Goal: Transaction & Acquisition: Obtain resource

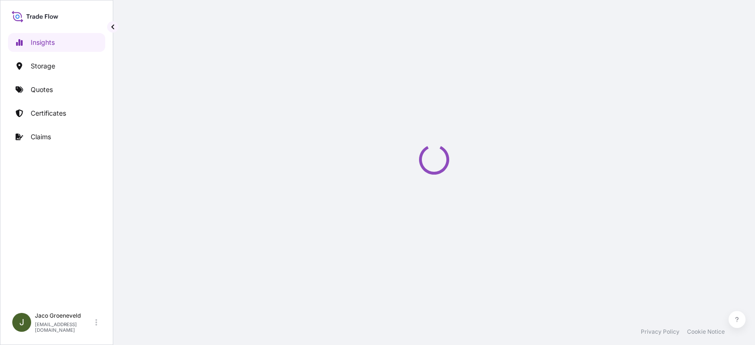
select select "2025"
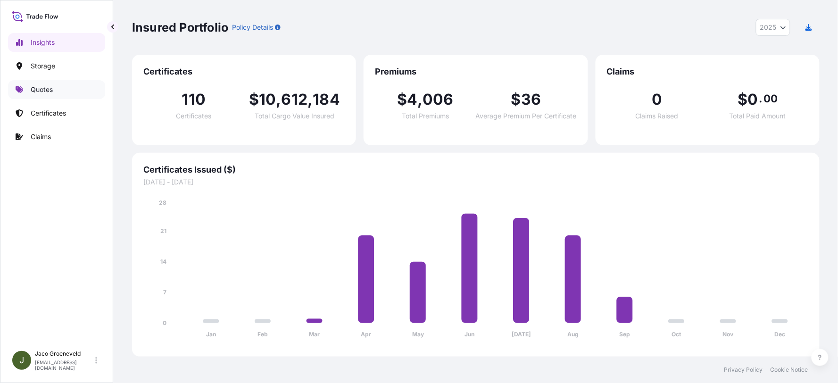
click at [54, 86] on link "Quotes" at bounding box center [56, 89] width 97 height 19
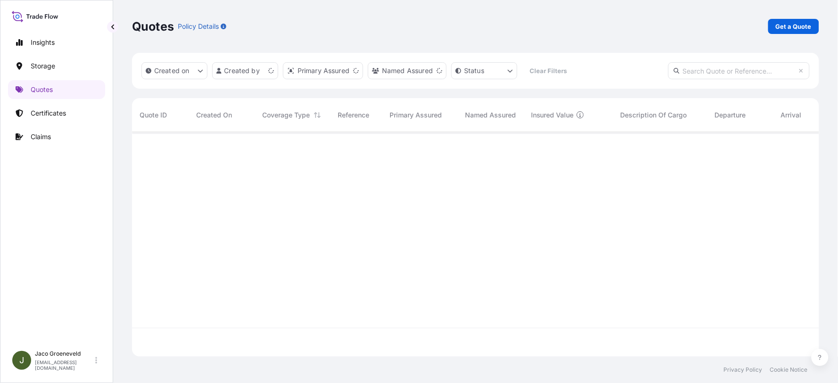
scroll to position [222, 680]
click at [754, 26] on p "Get a Quote" at bounding box center [794, 26] width 36 height 9
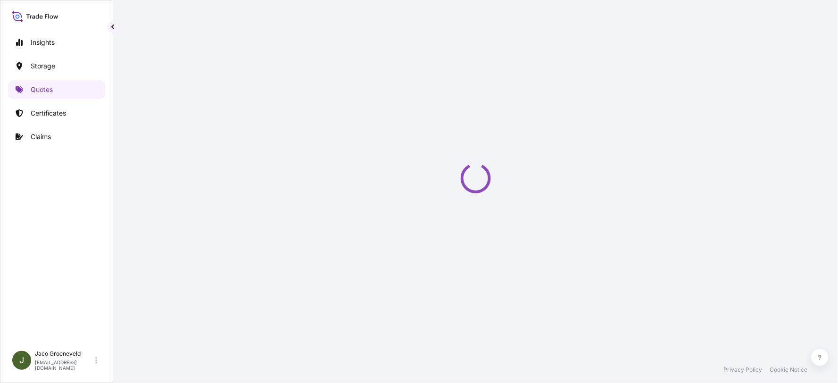
scroll to position [15, 0]
select select "Road / Inland"
select select "Water"
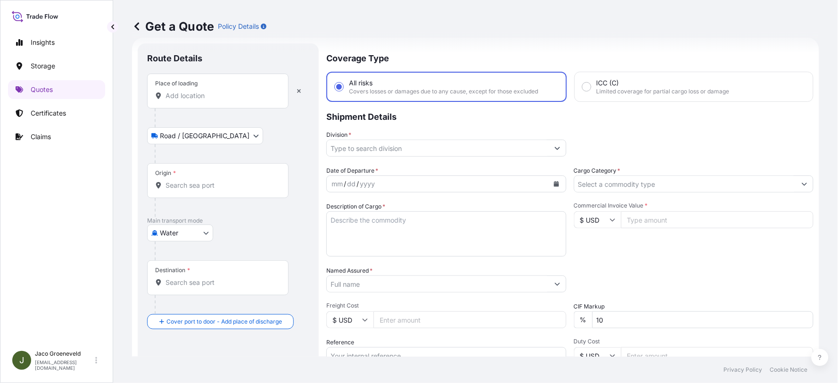
click at [195, 97] on input "Place of loading" at bounding box center [221, 95] width 111 height 9
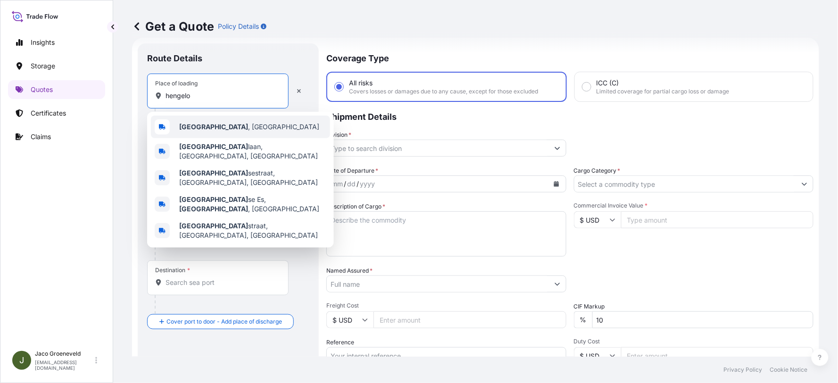
click at [212, 122] on span "Hengelo , Netherlands" at bounding box center [249, 126] width 140 height 9
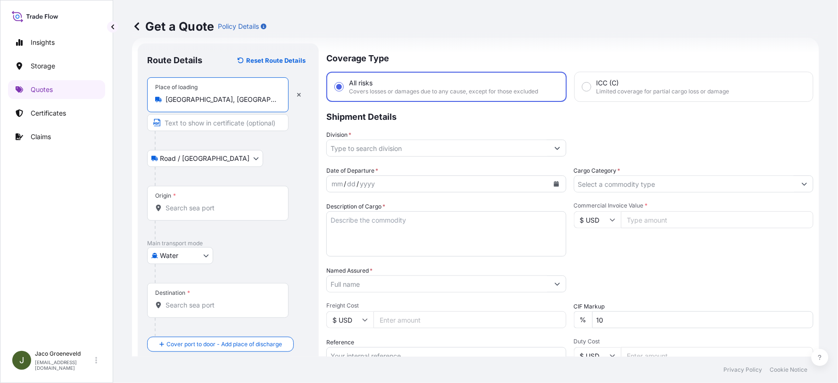
type input "Hengelo, Netherlands"
click at [196, 201] on div "Origin *" at bounding box center [219, 203] width 145 height 35
click at [196, 203] on input "Origin *" at bounding box center [223, 207] width 115 height 9
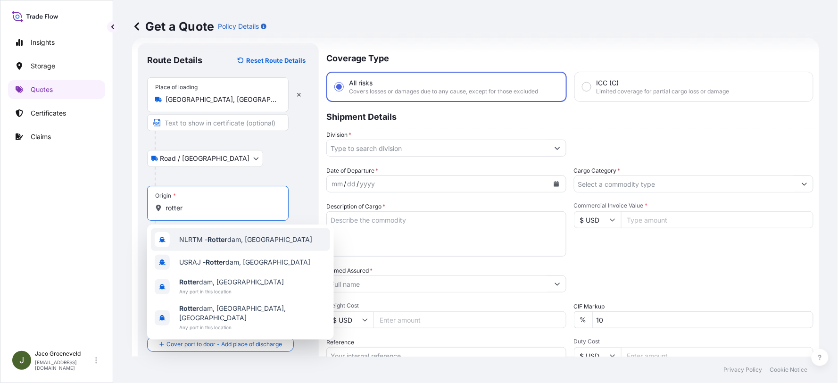
click at [223, 243] on span "NLRTM - Rotter dam, Netherlands" at bounding box center [245, 239] width 133 height 9
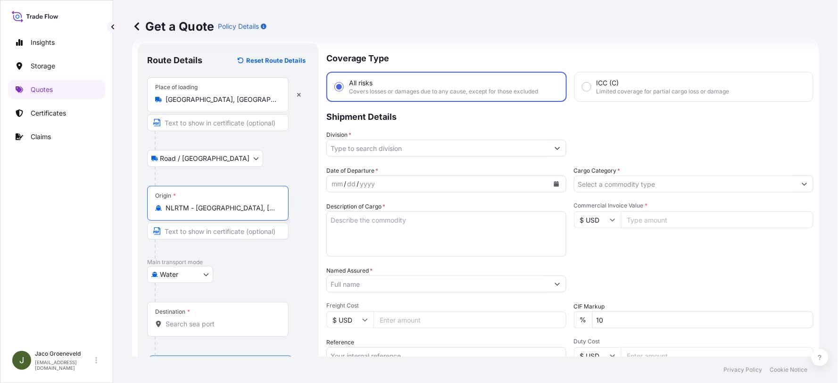
type input "NLRTM - Rotterdam, Netherlands"
click at [199, 317] on div "Destination *" at bounding box center [218, 319] width 142 height 35
click at [199, 319] on input "Destination *" at bounding box center [221, 323] width 111 height 9
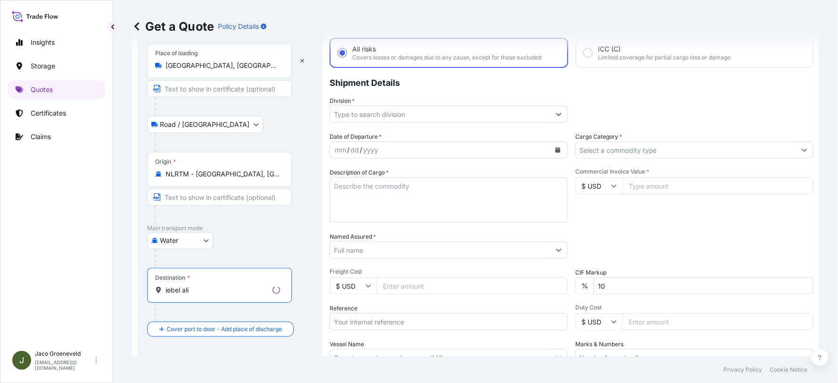
scroll to position [67, 0]
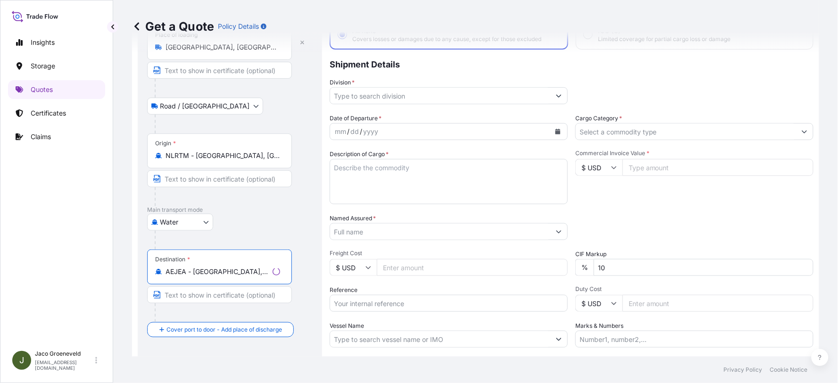
type input "AEJEA - Jebel Ali, United Arab Emirates"
click at [380, 171] on textarea "Description of Cargo *" at bounding box center [449, 181] width 238 height 45
click at [354, 181] on textarea "9X CONTAINER" at bounding box center [446, 181] width 240 height 45
paste textarea "PALLETS LOADED INTO 1 20' DRY HEAVY DUTY CONTAINER 10 PALLET NEZO FINE IODIZED …"
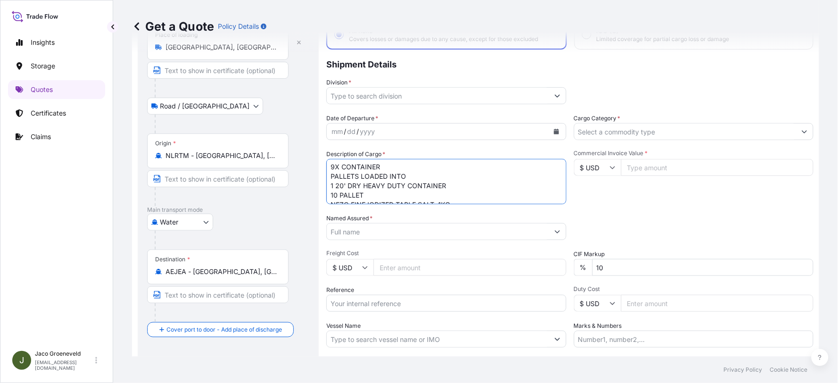
scroll to position [0, 0]
type textarea "9X CONTAINER PALLETS LOADED INTO 1 20' DRY HEAVY DUTY CONTAINER 10 PALLET NEZO …"
click at [386, 225] on input "Named Assured *" at bounding box center [438, 231] width 222 height 17
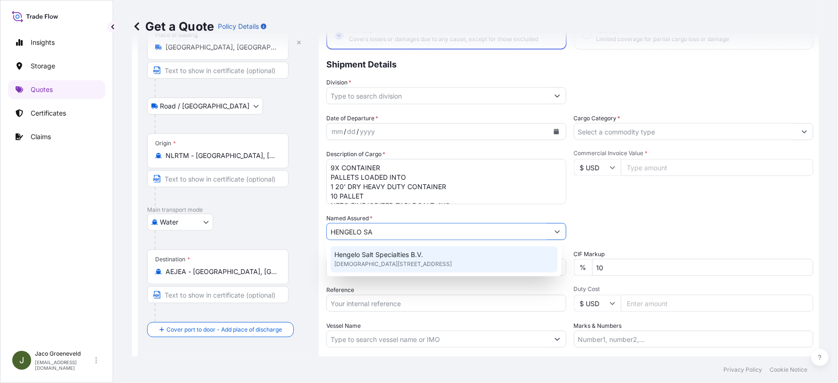
click at [391, 253] on span "Hengelo Salt Specialties B.V." at bounding box center [378, 254] width 89 height 9
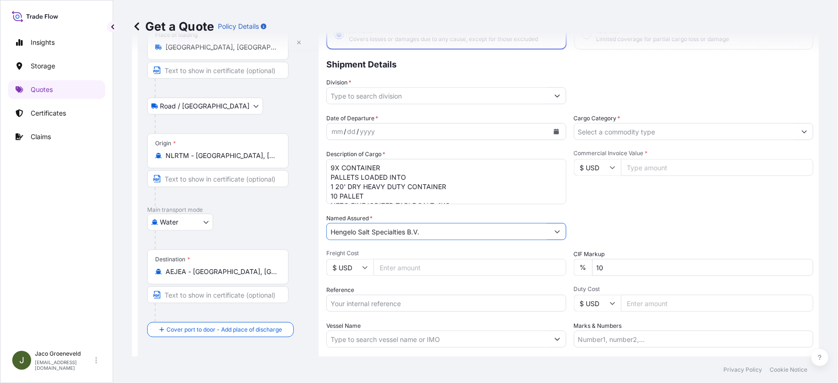
type input "Hengelo Salt Specialties B.V."
click at [387, 94] on input "Division *" at bounding box center [438, 95] width 222 height 17
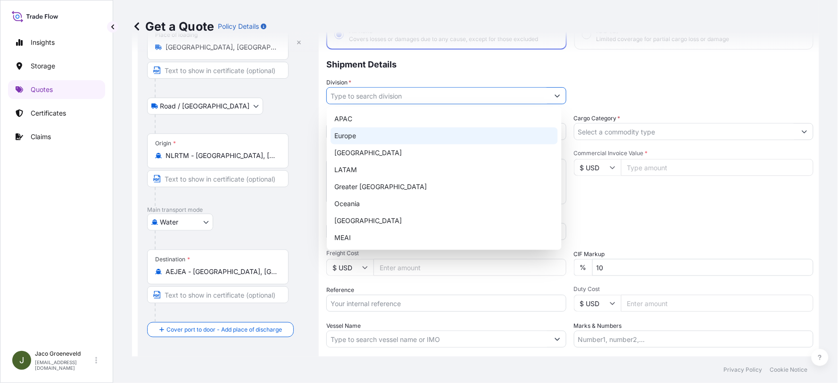
click at [368, 135] on div "Europe" at bounding box center [444, 135] width 227 height 17
type input "Europe"
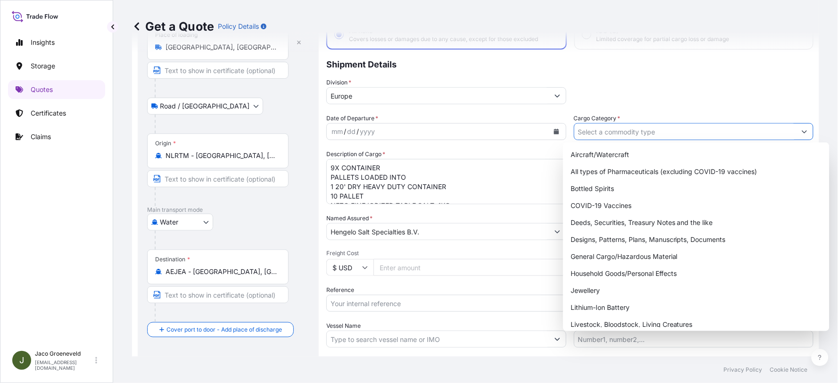
click at [614, 132] on input "Cargo Category *" at bounding box center [686, 131] width 222 height 17
click at [601, 255] on div "General Cargo/Hazardous Material" at bounding box center [696, 256] width 259 height 17
type input "General Cargo/Hazardous Material"
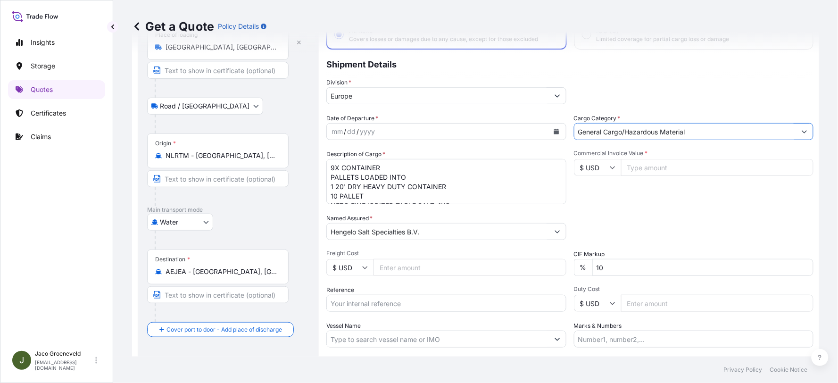
click at [420, 133] on div "mm / dd / yyyy" at bounding box center [438, 131] width 222 height 17
click at [555, 134] on button "Calendar" at bounding box center [556, 131] width 15 height 15
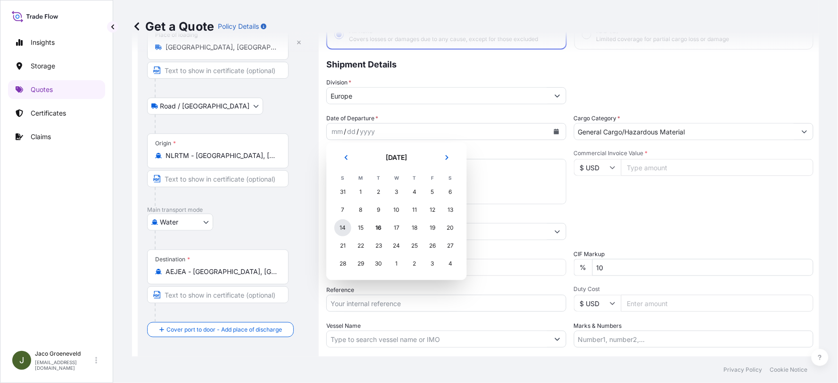
click at [339, 225] on div "14" at bounding box center [342, 227] width 17 height 17
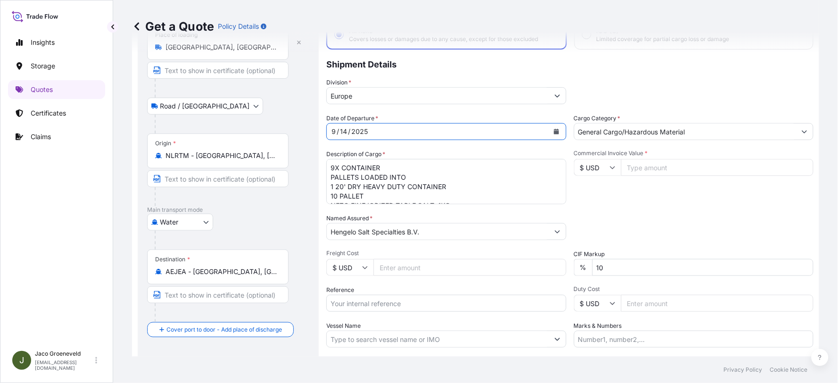
click at [604, 168] on input "$ USD" at bounding box center [597, 167] width 47 height 17
click at [590, 196] on div "€ EUR" at bounding box center [594, 193] width 40 height 18
type input "€ EUR"
click at [639, 165] on input "Commercial Invoice Value *" at bounding box center [717, 167] width 193 height 17
type input "132046.26"
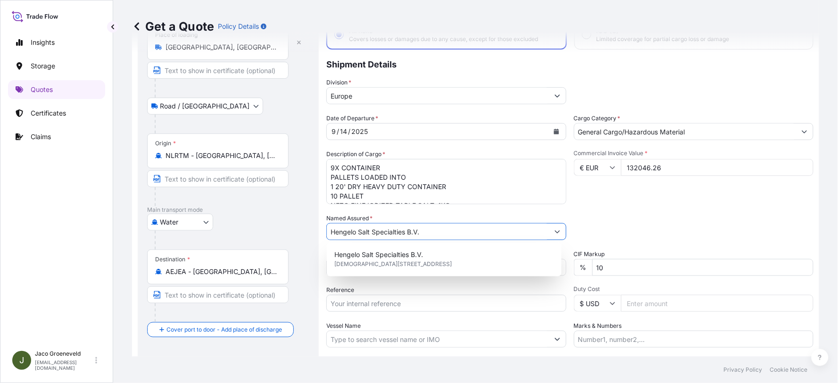
click at [610, 191] on div "Commercial Invoice Value * € EUR 132046.26" at bounding box center [694, 177] width 240 height 55
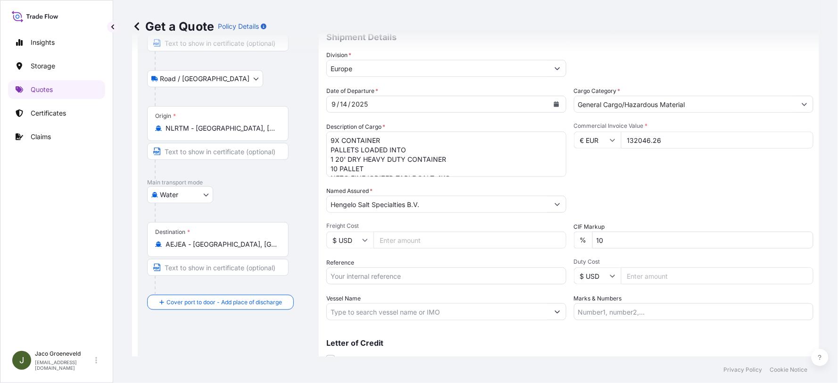
scroll to position [120, 0]
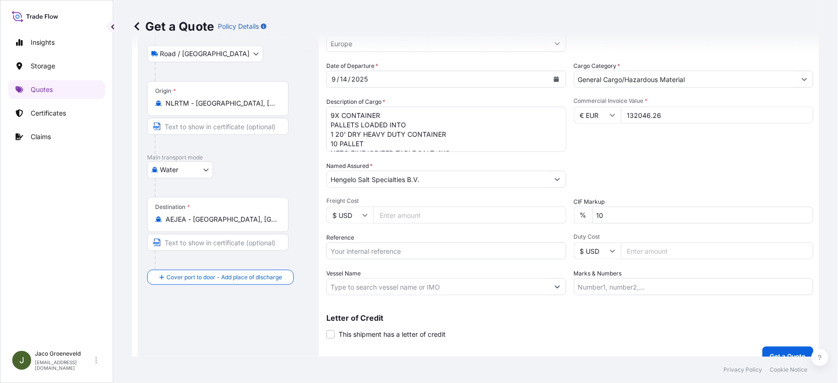
click at [386, 248] on input "Reference" at bounding box center [446, 250] width 240 height 17
type input "2580767 - 1265945711"
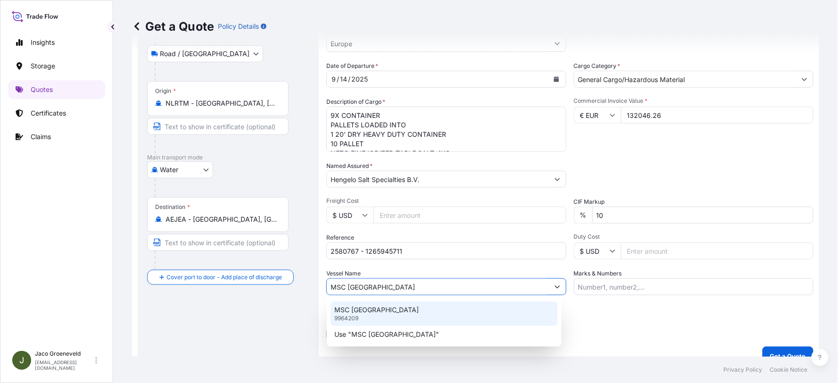
click at [394, 303] on div "MSC NAPOLI 9964209" at bounding box center [444, 313] width 227 height 25
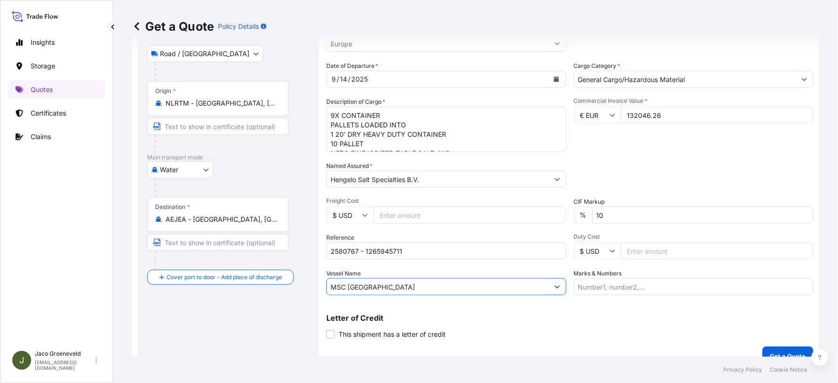
type input "MSC NAPOLI"
click at [519, 329] on div "Letter of Credit This shipment has a letter of credit Letter of credit * Letter…" at bounding box center [569, 326] width 487 height 25
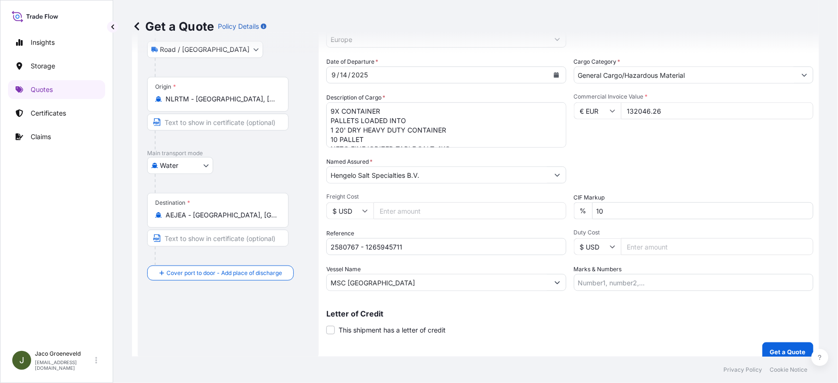
scroll to position [133, 0]
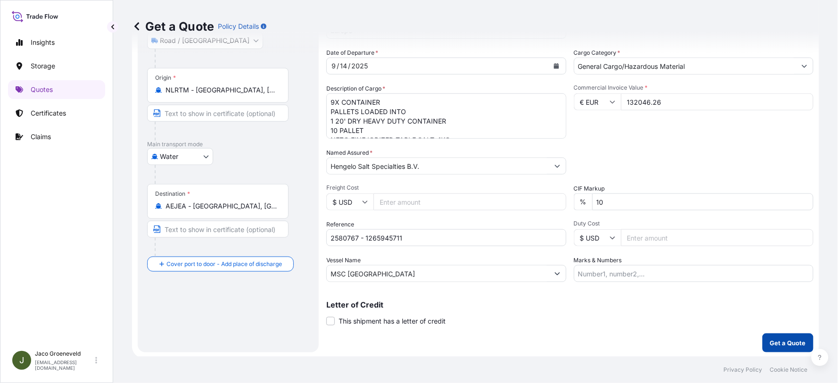
click at [754, 341] on p "Get a Quote" at bounding box center [788, 342] width 36 height 9
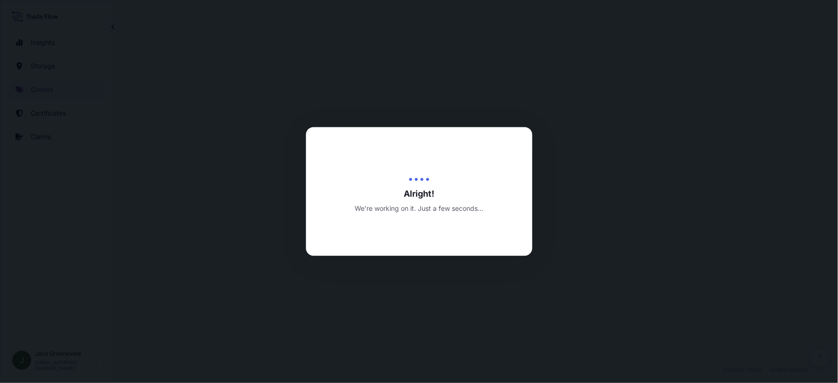
select select "Road / Inland"
select select "Water"
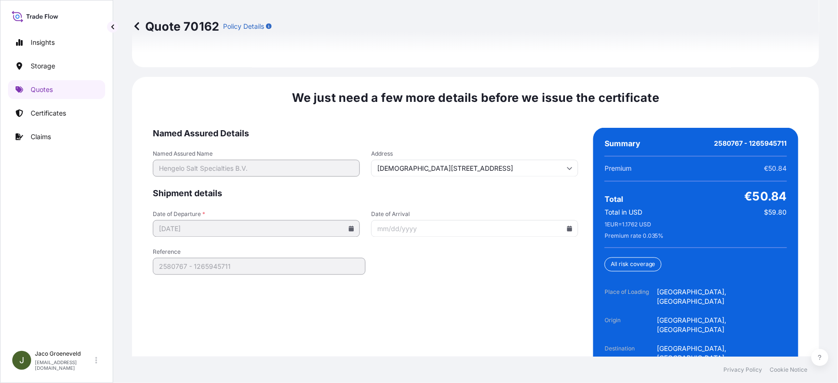
scroll to position [1480, 0]
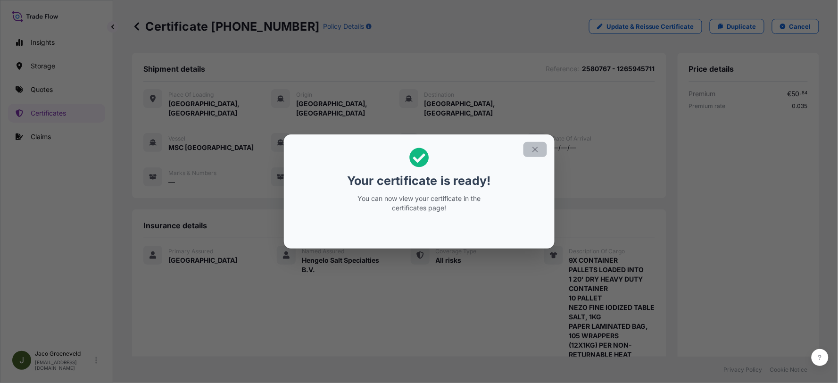
click at [531, 147] on icon "button" at bounding box center [535, 149] width 8 height 8
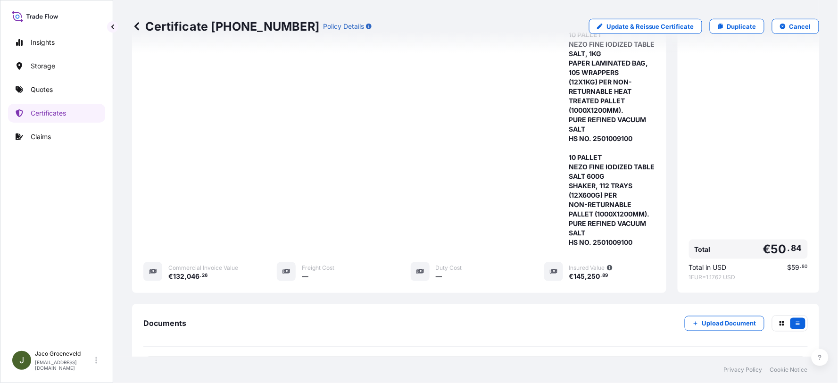
scroll to position [314, 0]
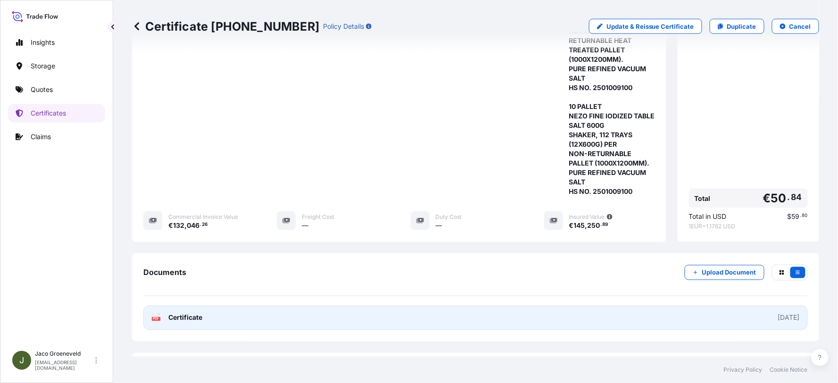
click at [184, 313] on span "Certificate" at bounding box center [185, 317] width 34 height 9
